Goal: Find specific page/section: Find specific page/section

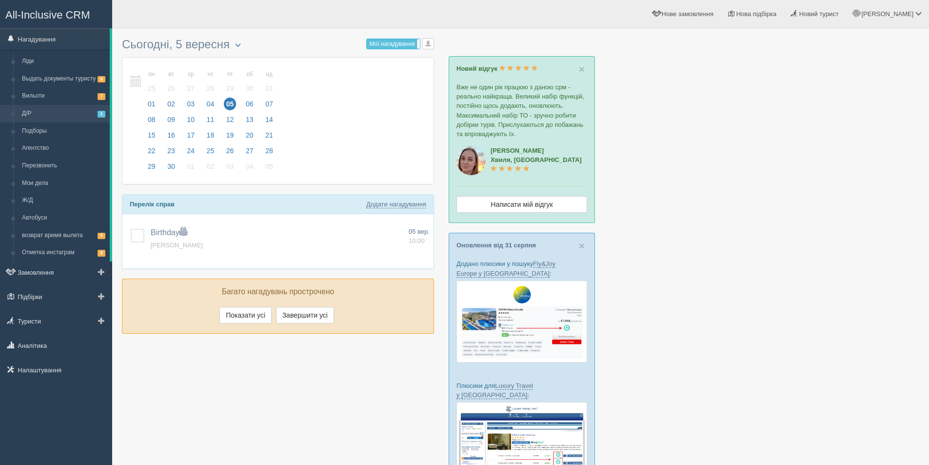
click at [29, 115] on link "Д/Р 1" at bounding box center [64, 114] width 92 height 18
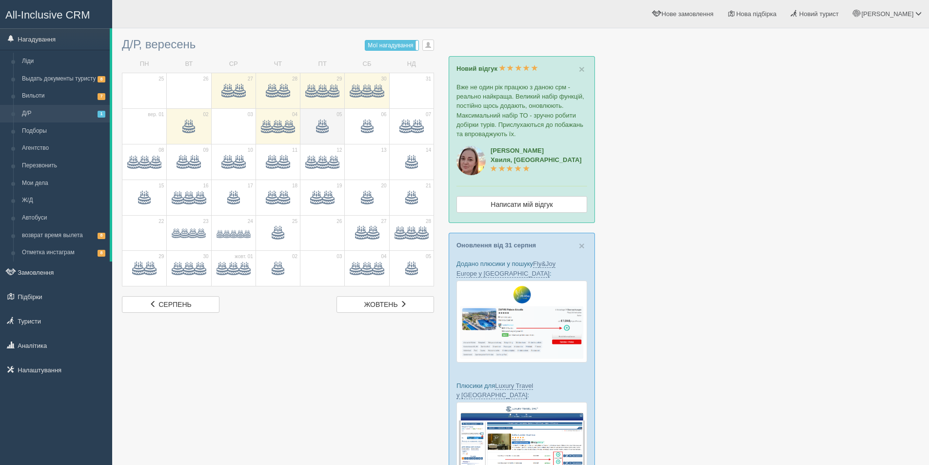
click at [316, 139] on td "05" at bounding box center [322, 126] width 44 height 36
click at [327, 173] on span "[PERSON_NAME]" at bounding box center [319, 172] width 64 height 8
